Goal: Find contact information: Find contact information

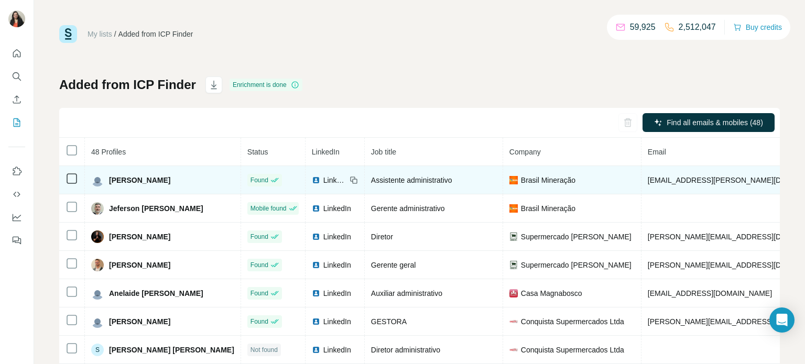
drag, startPoint x: 206, startPoint y: 182, endPoint x: 107, endPoint y: 179, distance: 98.6
click at [107, 179] on div "[PERSON_NAME]" at bounding box center [162, 180] width 143 height 13
copy span "[PERSON_NAME]"
drag, startPoint x: 459, startPoint y: 181, endPoint x: 364, endPoint y: 178, distance: 95.5
click at [365, 178] on td "Assistente administrativo" at bounding box center [434, 180] width 138 height 28
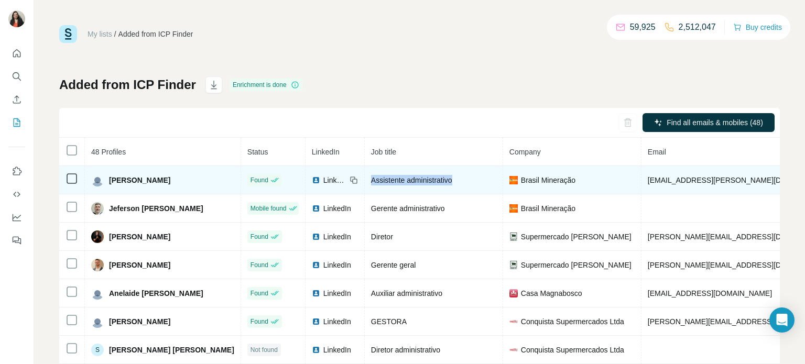
copy span "Assistente administrativo"
click at [350, 181] on icon at bounding box center [354, 180] width 8 height 8
click at [406, 173] on td "Assistente administrativo" at bounding box center [434, 180] width 138 height 28
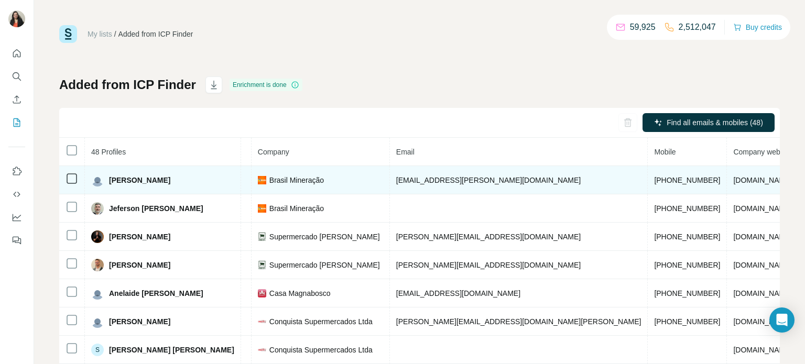
scroll to position [0, 273]
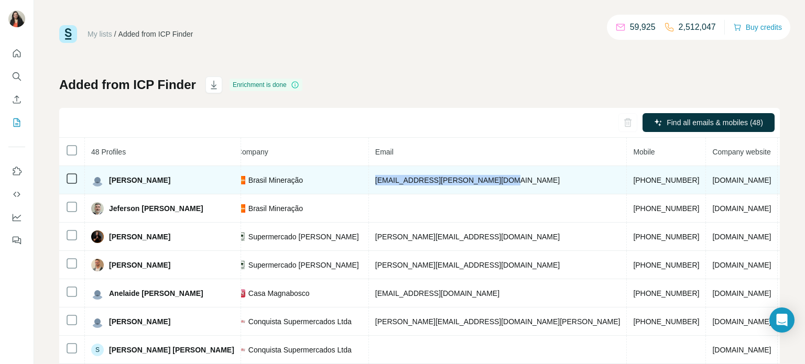
drag, startPoint x: 499, startPoint y: 179, endPoint x: 361, endPoint y: 176, distance: 138.4
click at [361, 176] on tr "[PERSON_NAME] Found LinkedIn Assistente administrativo Brasil Mineração [EMAIL_…" at bounding box center [367, 180] width 1160 height 28
copy tr "Brasil Mineração [EMAIL_ADDRESS][PERSON_NAME][DOMAIN_NAME]"
drag, startPoint x: 595, startPoint y: 179, endPoint x: 526, endPoint y: 178, distance: 68.7
click at [627, 178] on td "[PHONE_NUMBER]" at bounding box center [666, 180] width 79 height 28
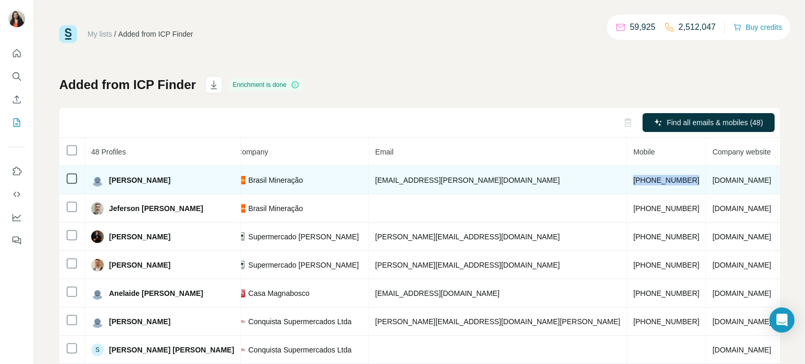
copy span "[PHONE_NUMBER]"
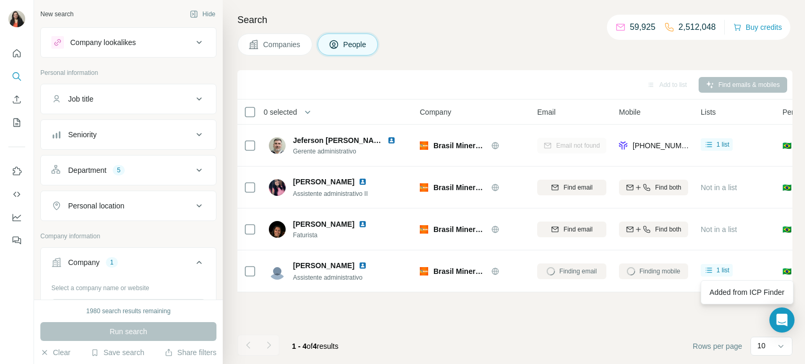
scroll to position [228, 0]
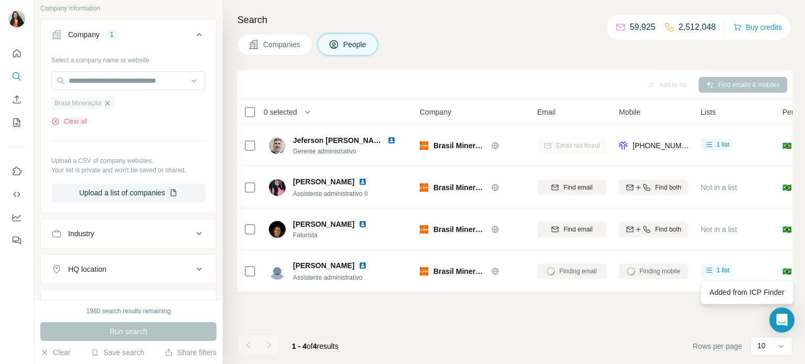
click at [109, 102] on icon "button" at bounding box center [107, 103] width 8 height 8
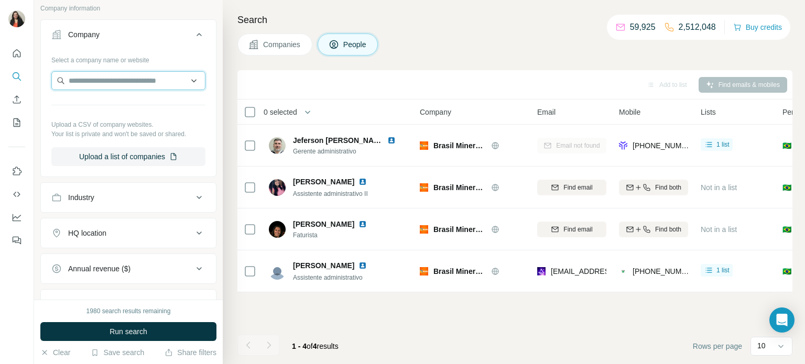
click at [108, 83] on input "text" at bounding box center [128, 80] width 154 height 19
type input "**********"
